Goal: Find specific page/section: Find specific page/section

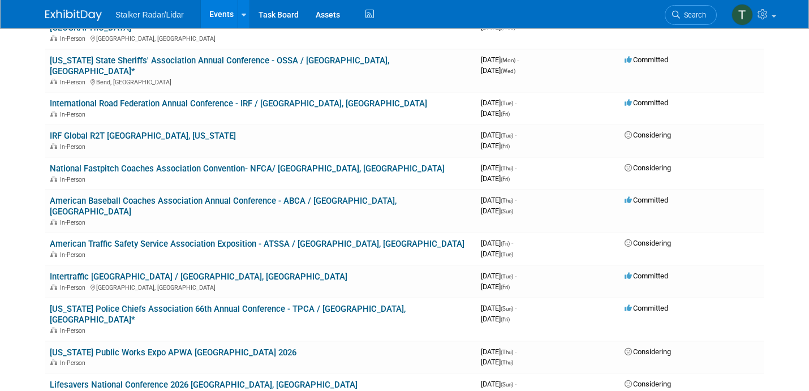
scroll to position [1107, 0]
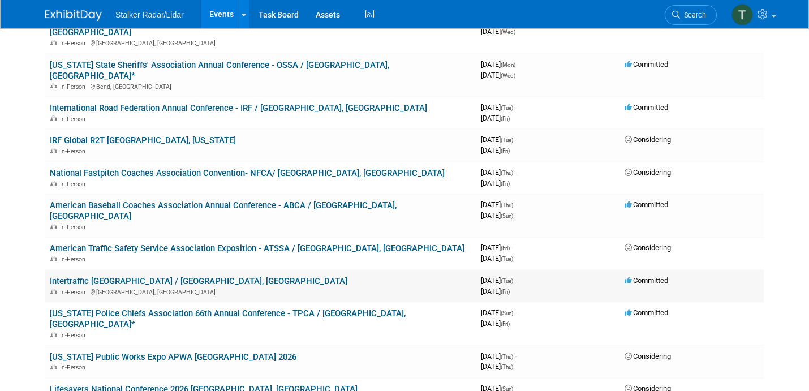
click at [133, 276] on link "Intertraffic [GEOGRAPHIC_DATA] / [GEOGRAPHIC_DATA], [GEOGRAPHIC_DATA]" at bounding box center [198, 281] width 297 height 10
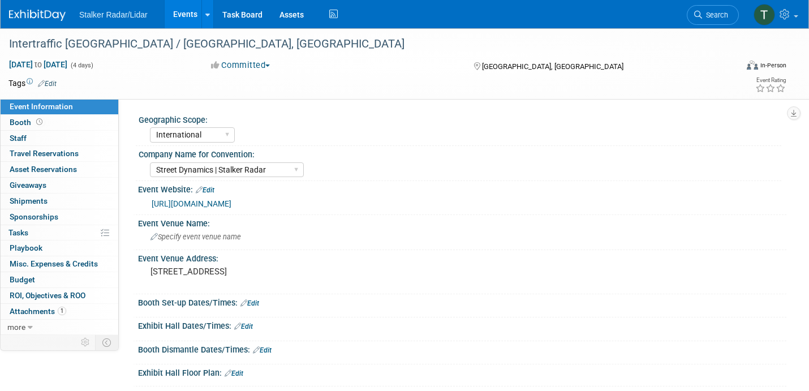
select select "International"
select select "Street Dynamics | Stalker Radar"
click at [29, 122] on span "Booth" at bounding box center [27, 122] width 35 height 9
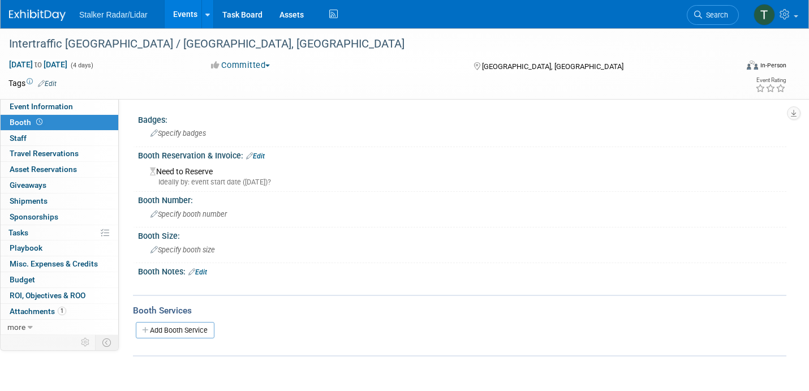
click at [19, 126] on span "Booth" at bounding box center [27, 122] width 35 height 9
